Goal: Task Accomplishment & Management: Manage account settings

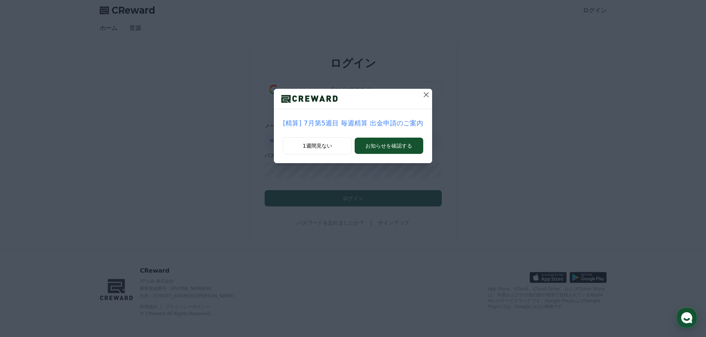
click at [421, 95] on icon at bounding box center [425, 94] width 9 height 9
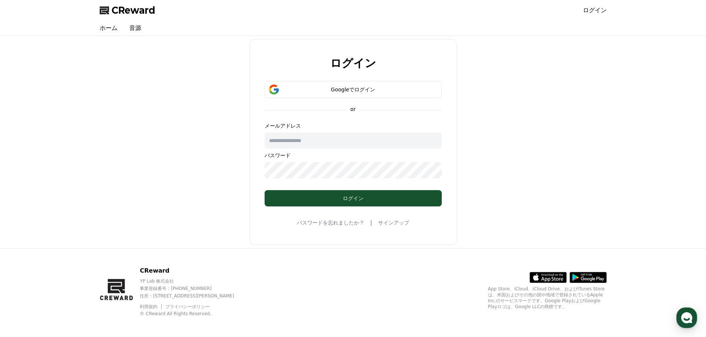
click at [329, 100] on form "Googleでログイン or メールアドレス パスワード ログイン" at bounding box center [353, 144] width 201 height 126
click at [333, 93] on button "Googleでログイン" at bounding box center [352, 89] width 177 height 17
